Goal: Information Seeking & Learning: Learn about a topic

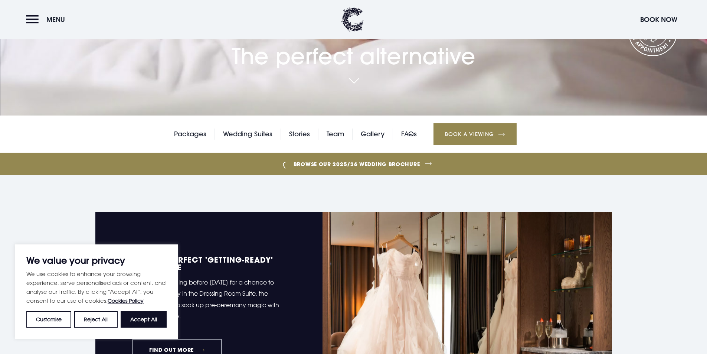
scroll to position [186, 0]
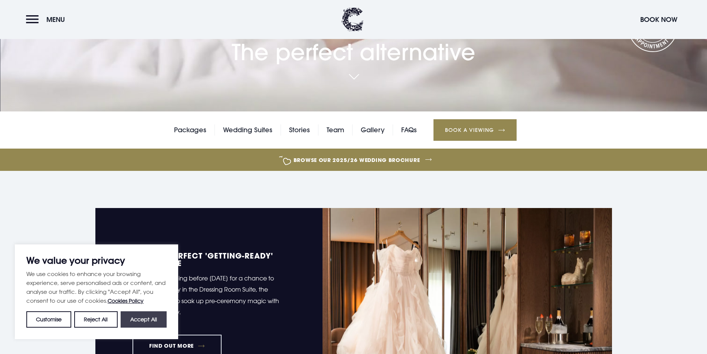
click at [146, 313] on button "Accept All" at bounding box center [144, 319] width 46 height 16
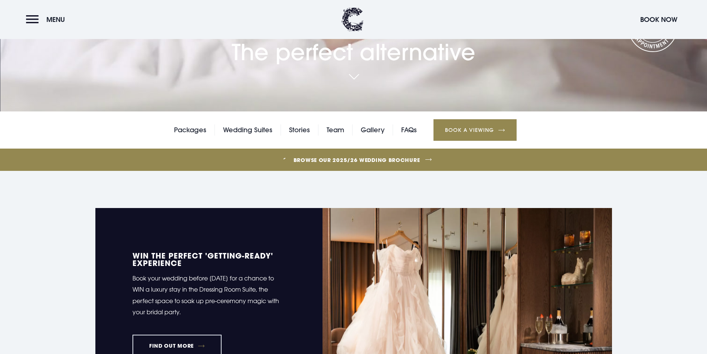
checkbox input "true"
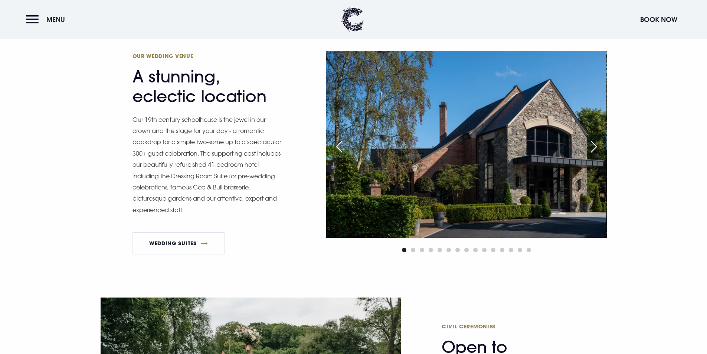
scroll to position [631, 0]
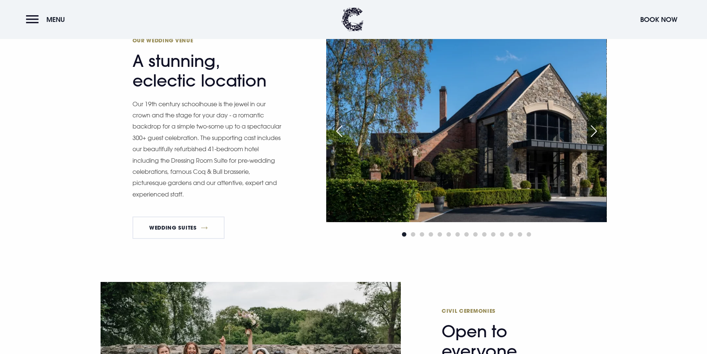
click at [593, 129] on div "Next slide" at bounding box center [594, 131] width 19 height 16
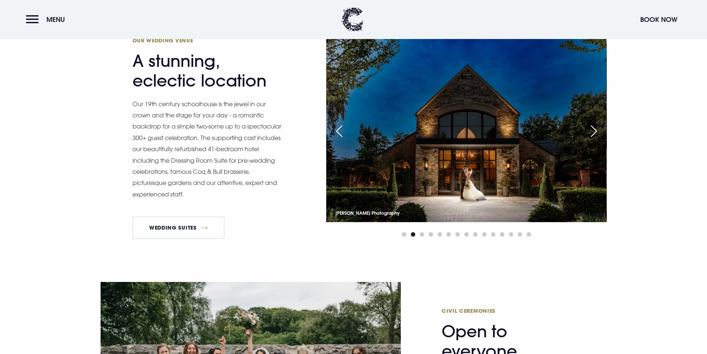
click at [593, 129] on div "Next slide" at bounding box center [594, 131] width 19 height 16
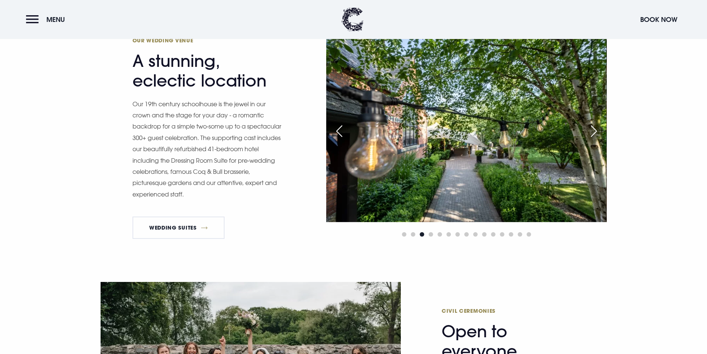
click at [593, 129] on div "Next slide" at bounding box center [594, 131] width 19 height 16
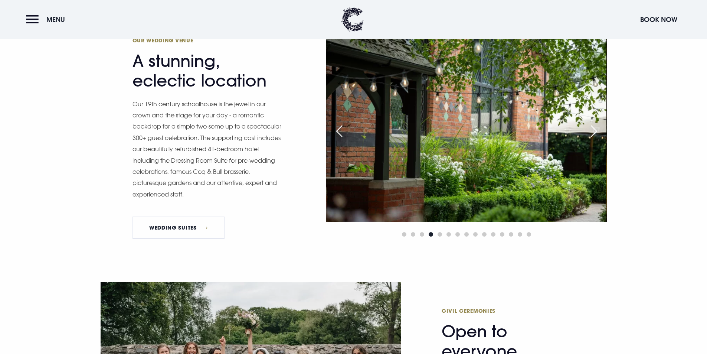
click at [593, 129] on div "Next slide" at bounding box center [594, 131] width 19 height 16
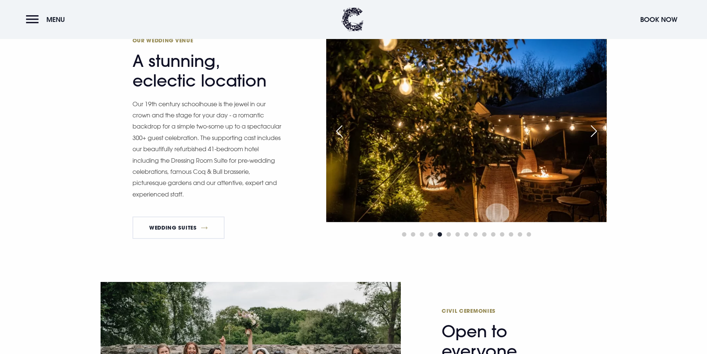
click at [593, 129] on div "Next slide" at bounding box center [594, 131] width 19 height 16
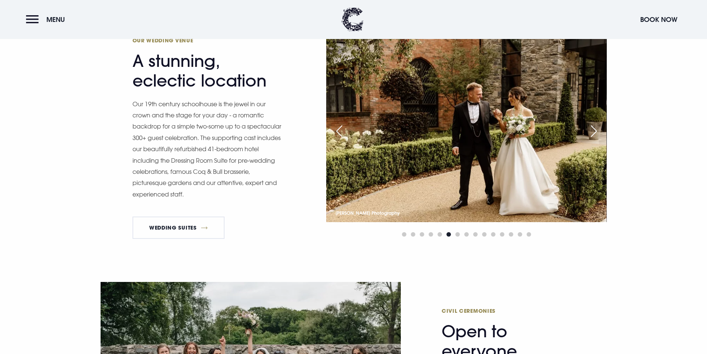
click at [593, 129] on div "Next slide" at bounding box center [594, 131] width 19 height 16
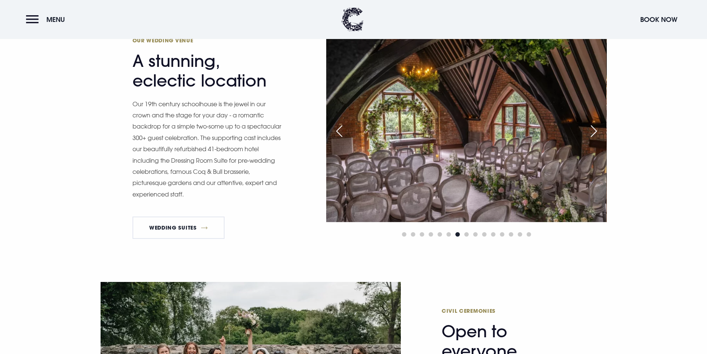
click at [593, 129] on div "Next slide" at bounding box center [594, 131] width 19 height 16
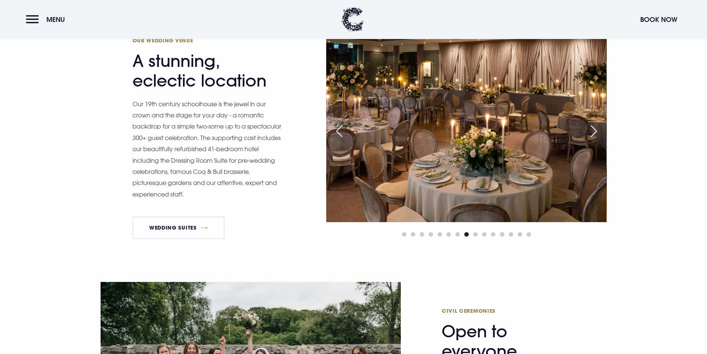
click at [593, 129] on div "Next slide" at bounding box center [594, 131] width 19 height 16
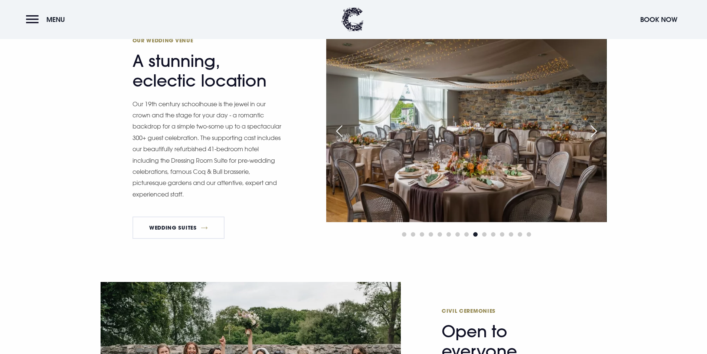
click at [593, 129] on div "Next slide" at bounding box center [594, 131] width 19 height 16
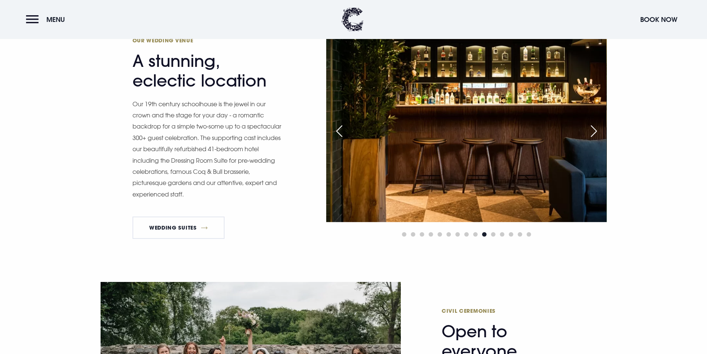
click at [593, 129] on div "Next slide" at bounding box center [594, 131] width 19 height 16
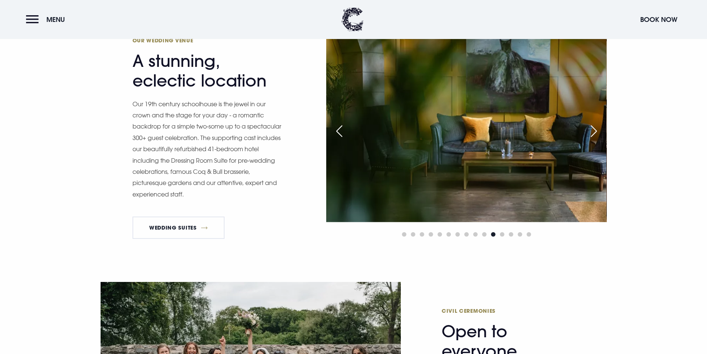
click at [593, 129] on div "Next slide" at bounding box center [594, 131] width 19 height 16
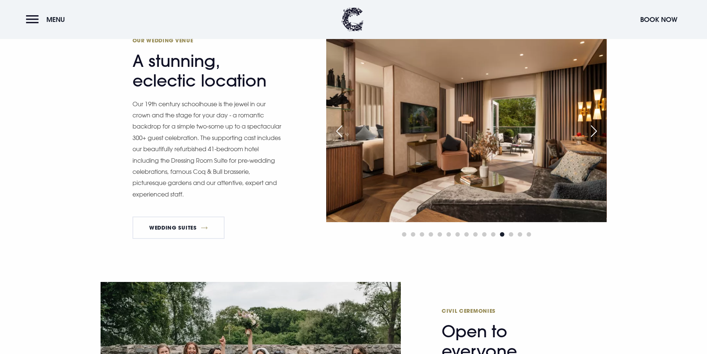
click at [593, 129] on div "Next slide" at bounding box center [594, 131] width 19 height 16
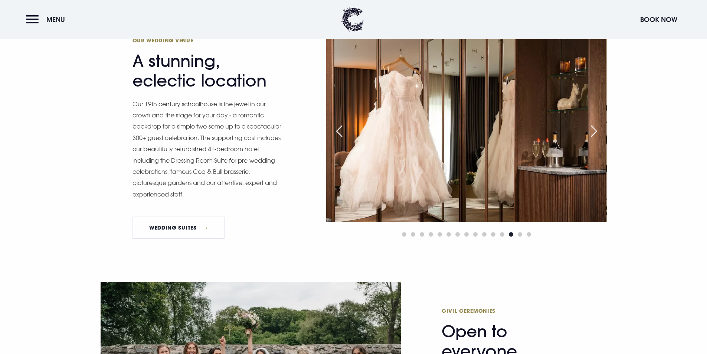
click at [593, 129] on div "Next slide" at bounding box center [594, 131] width 19 height 16
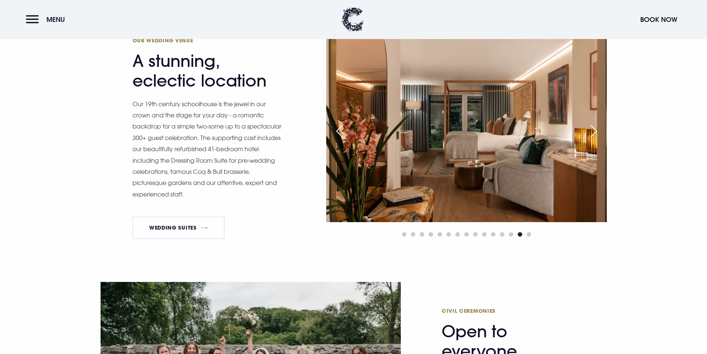
click at [593, 129] on div "Next slide" at bounding box center [594, 131] width 19 height 16
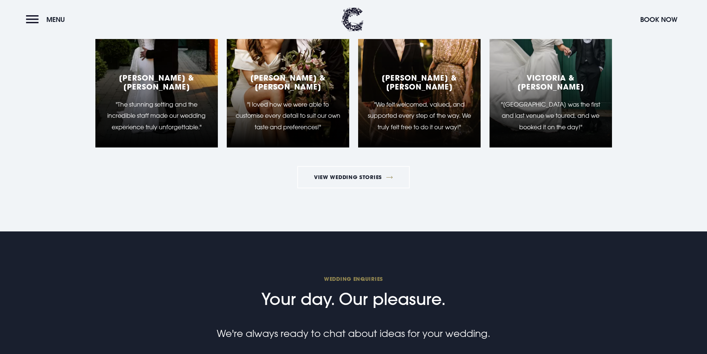
scroll to position [2413, 0]
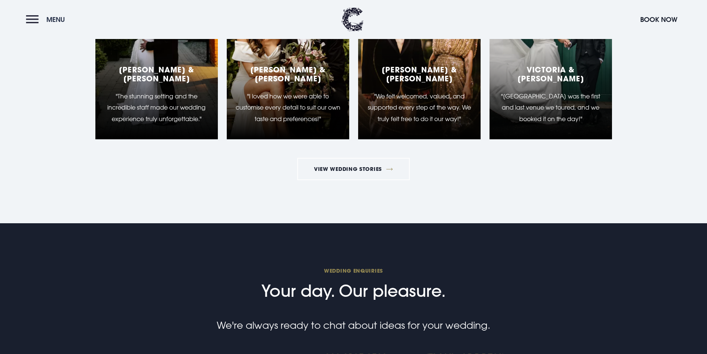
click at [28, 18] on button "Menu" at bounding box center [47, 20] width 43 height 16
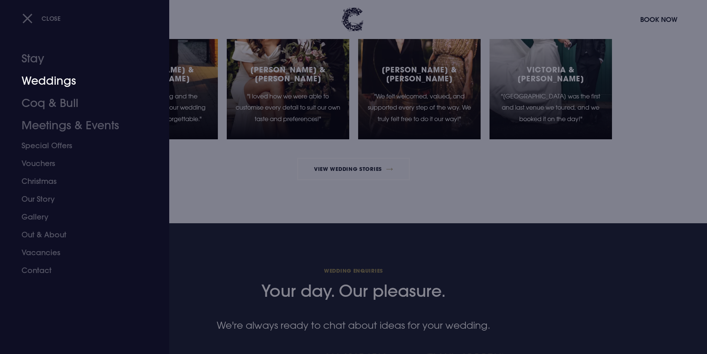
click at [68, 86] on link "Weddings" at bounding box center [80, 81] width 117 height 22
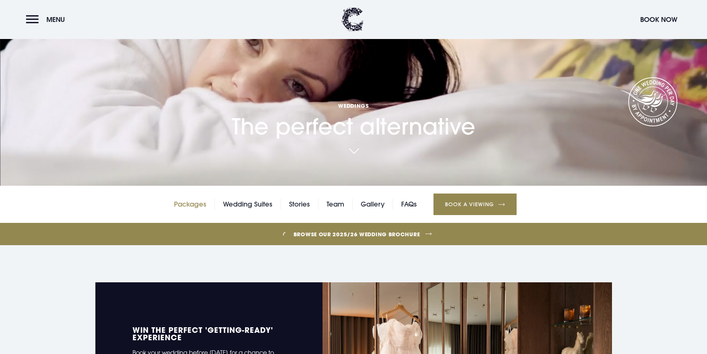
click at [177, 208] on link "Packages" at bounding box center [190, 204] width 32 height 11
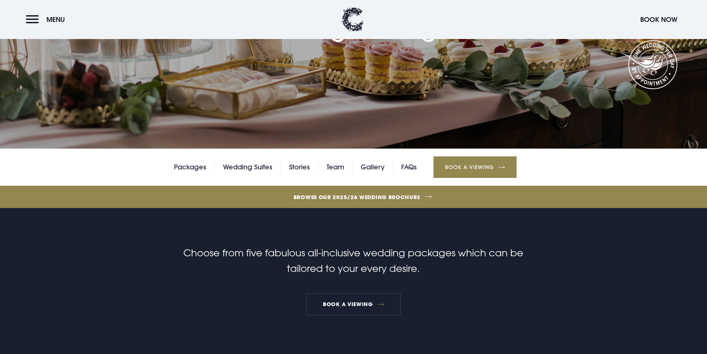
scroll to position [37, 0]
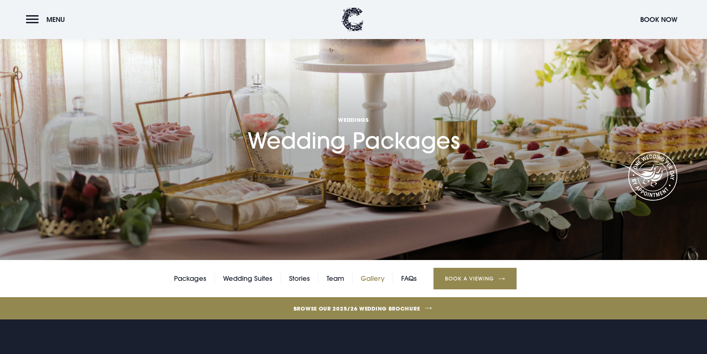
click at [372, 279] on link "Gallery" at bounding box center [373, 278] width 24 height 11
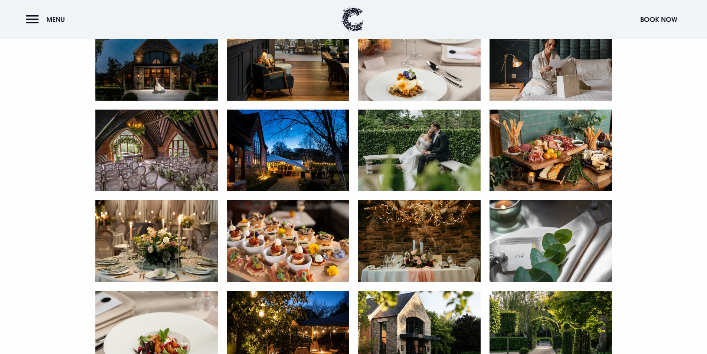
scroll to position [483, 0]
